Goal: Information Seeking & Learning: Learn about a topic

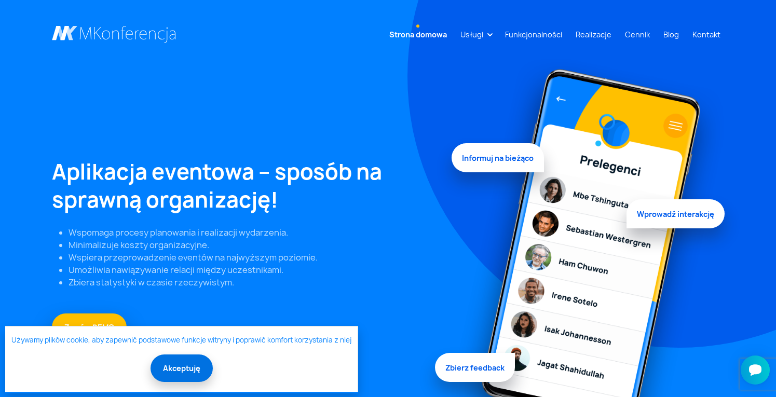
click at [184, 373] on button "Akceptuję" at bounding box center [181, 368] width 62 height 28
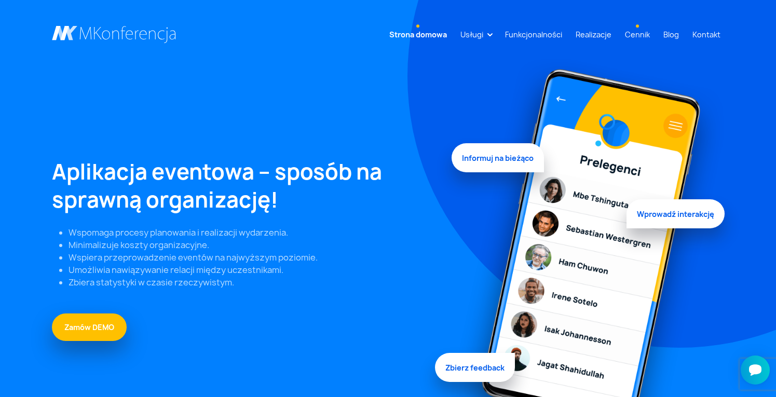
click at [644, 33] on link "Cennik" at bounding box center [637, 34] width 33 height 19
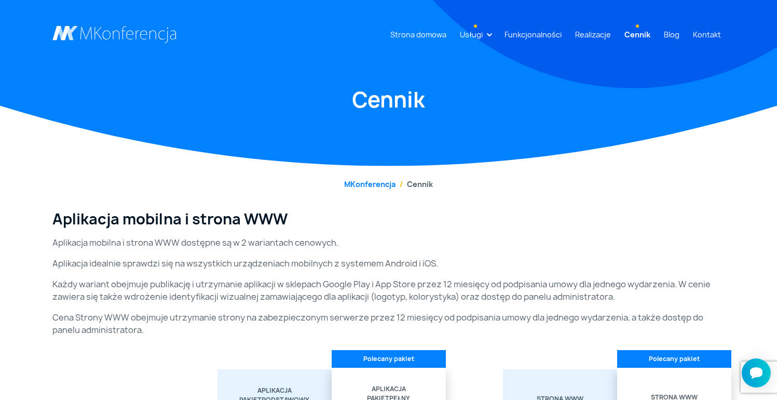
click at [463, 37] on link "Usługi" at bounding box center [471, 34] width 31 height 19
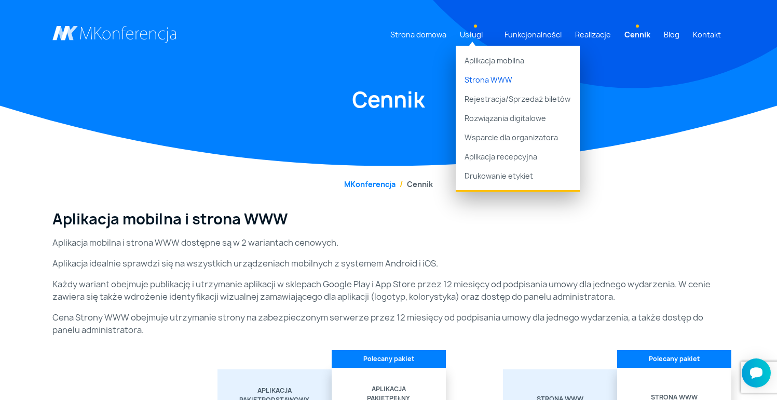
click at [482, 80] on link "Strona WWW" at bounding box center [518, 79] width 124 height 19
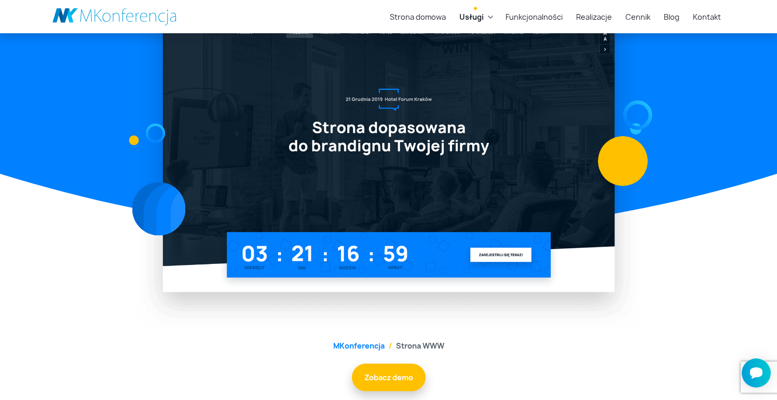
scroll to position [141, 0]
